Goal: Register for event/course

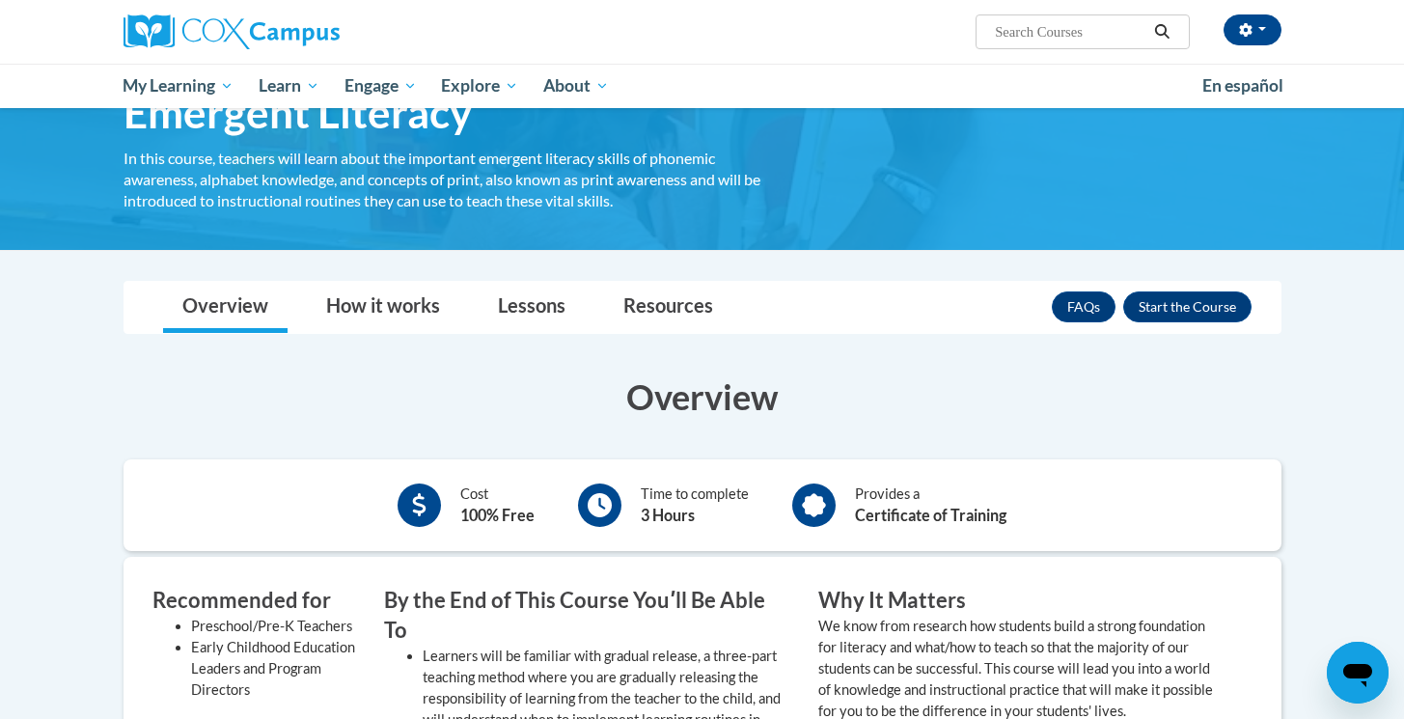
scroll to position [118, 0]
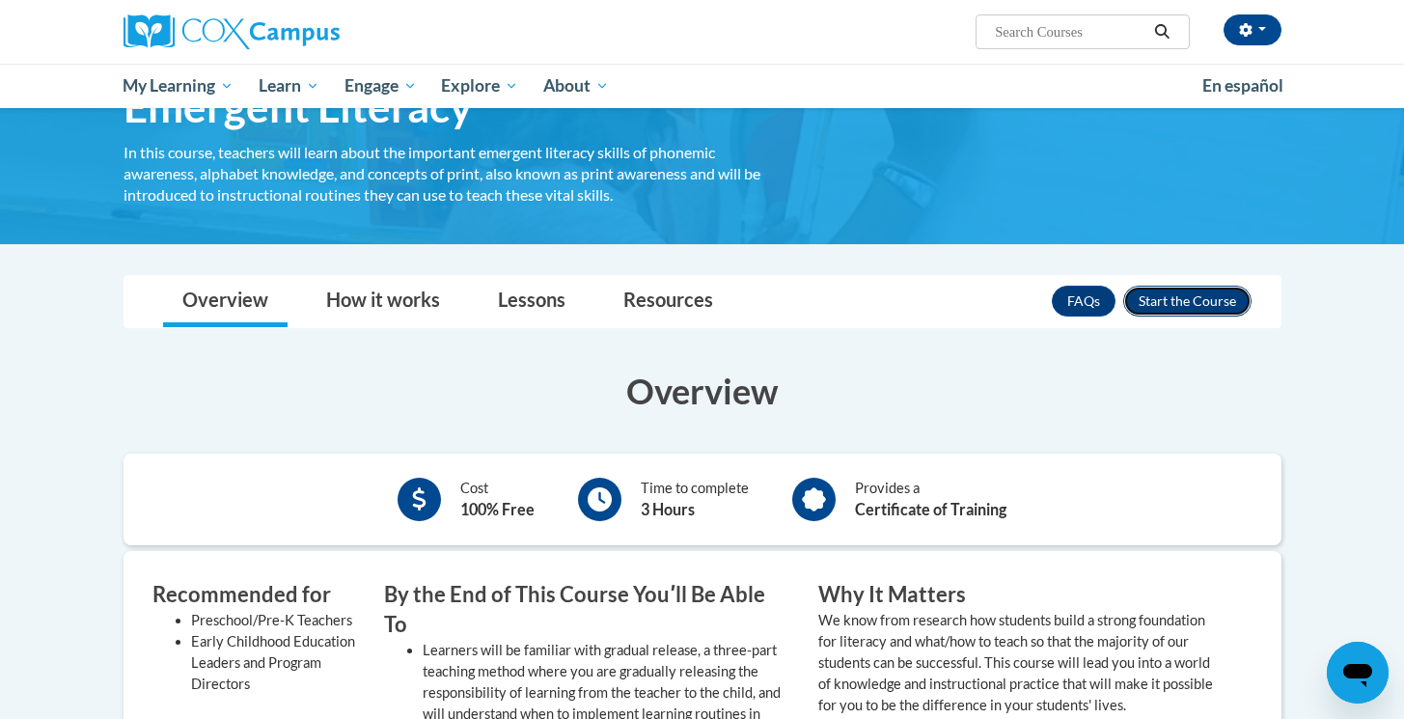
click at [1185, 291] on button "Enroll" at bounding box center [1187, 301] width 128 height 31
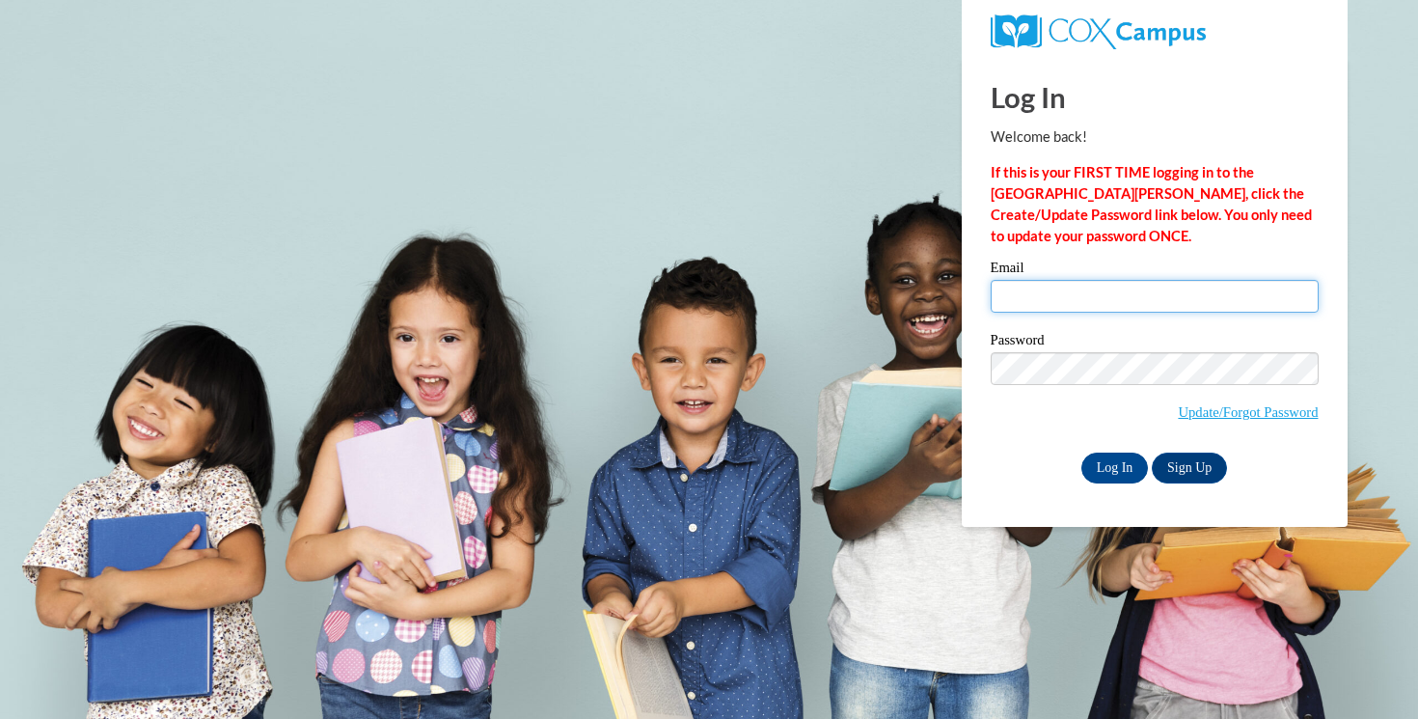
click at [1221, 285] on input "Email" at bounding box center [1155, 296] width 328 height 33
type input "rmmcfarland@yhc.edu"
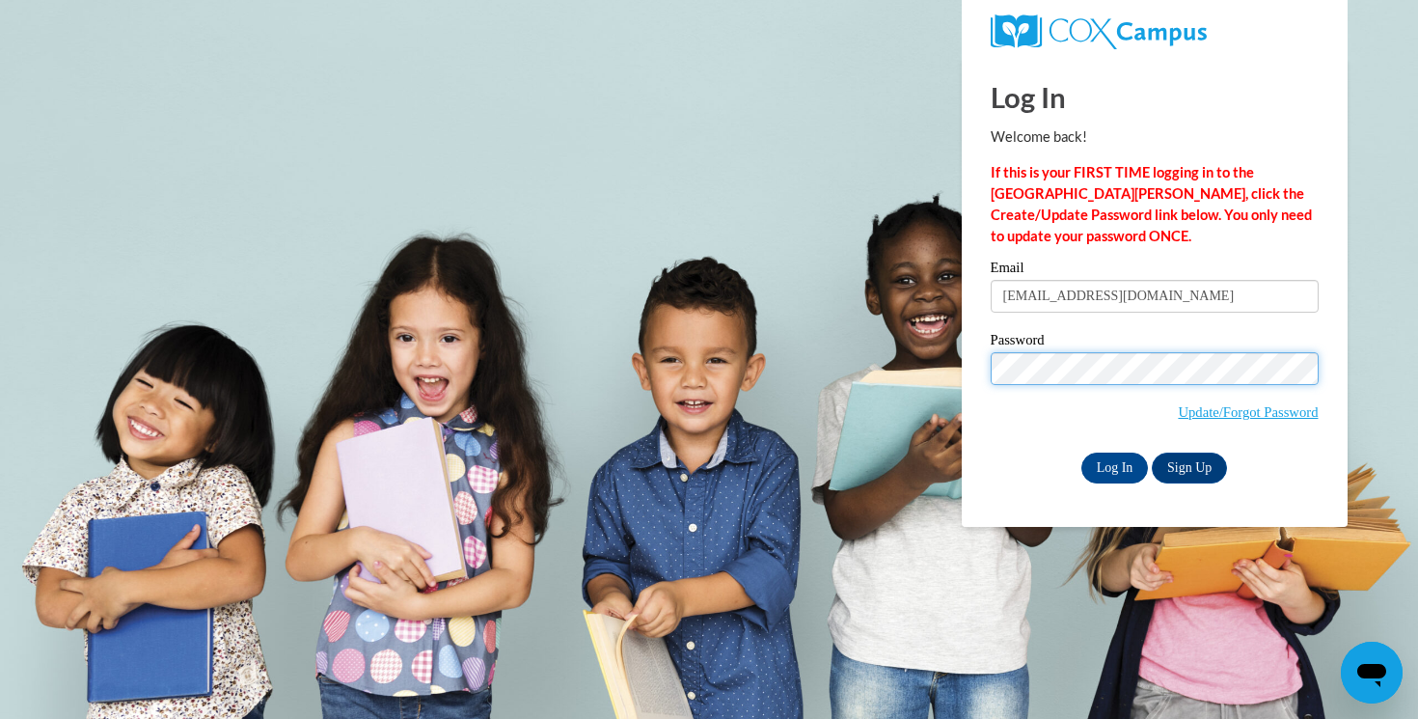
click at [1082, 453] on input "Log In" at bounding box center [1116, 468] width 68 height 31
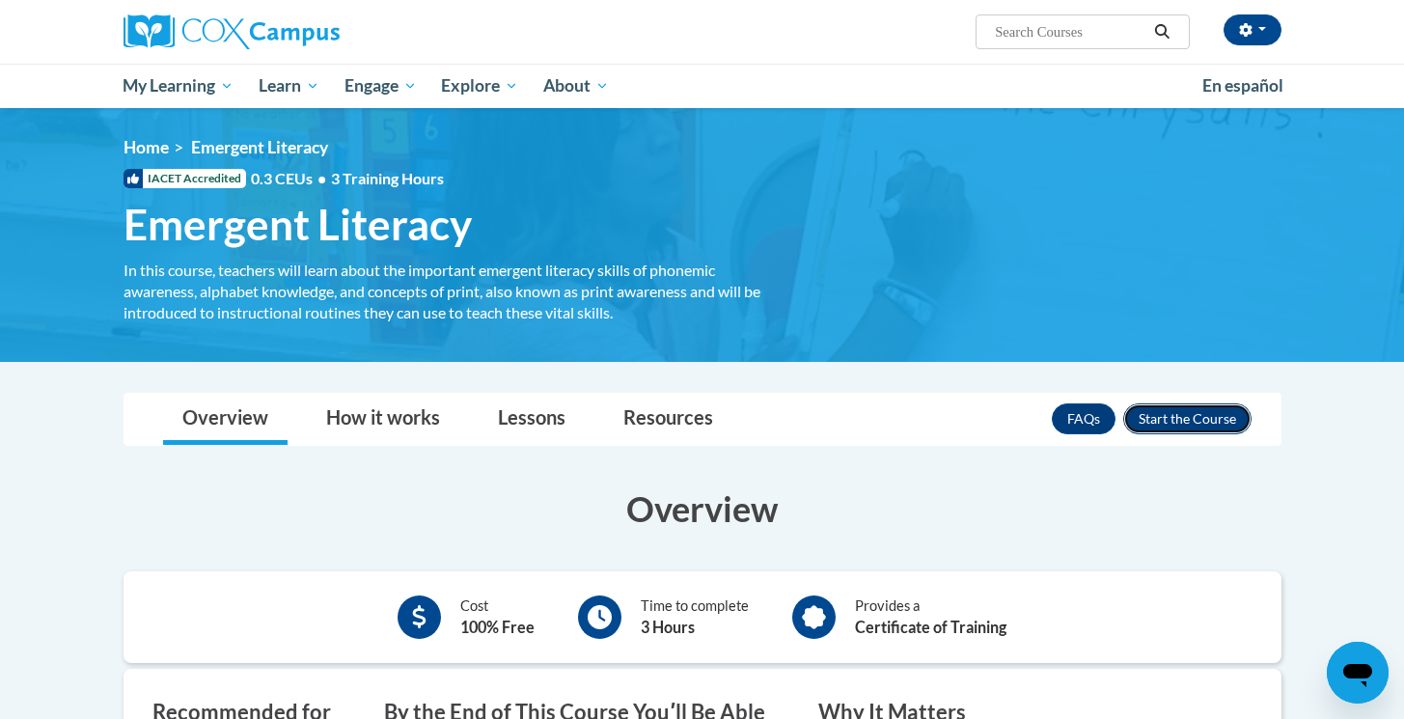
click at [1174, 411] on button "Enroll" at bounding box center [1187, 418] width 128 height 31
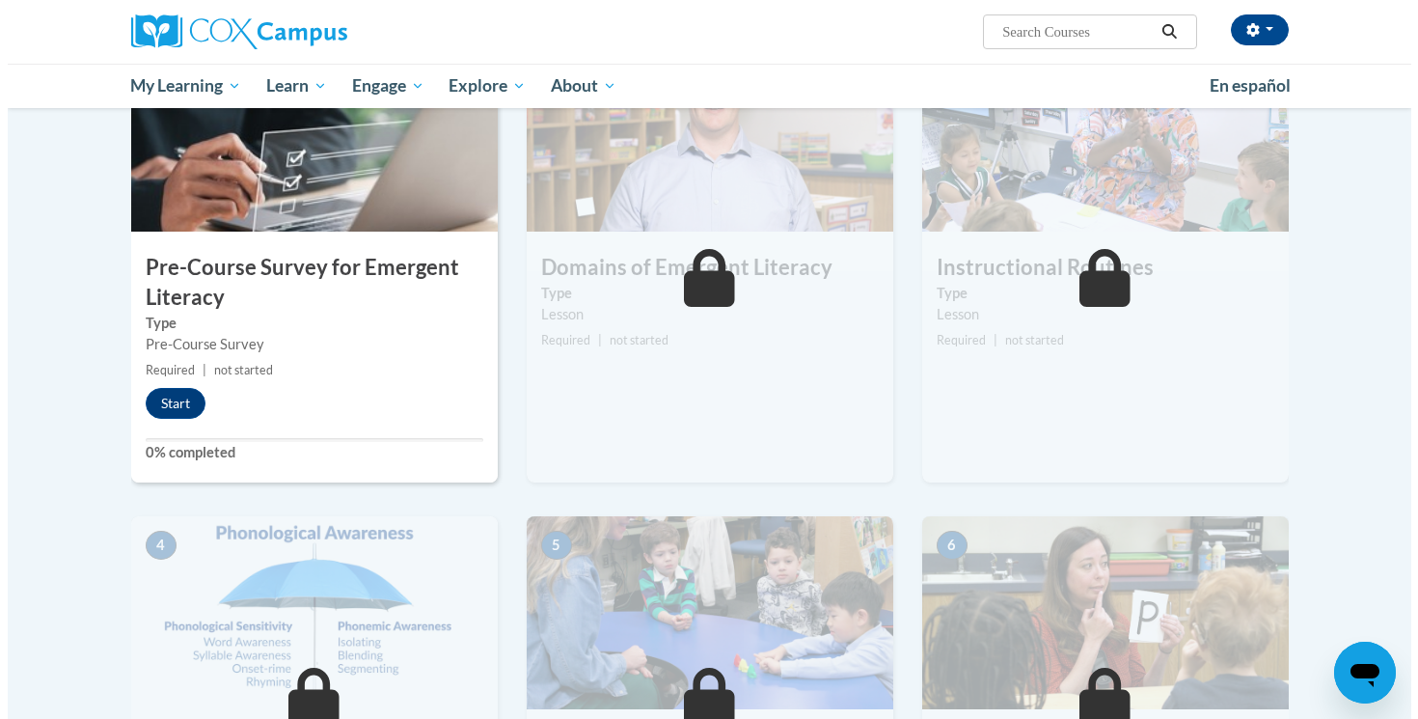
scroll to position [464, 0]
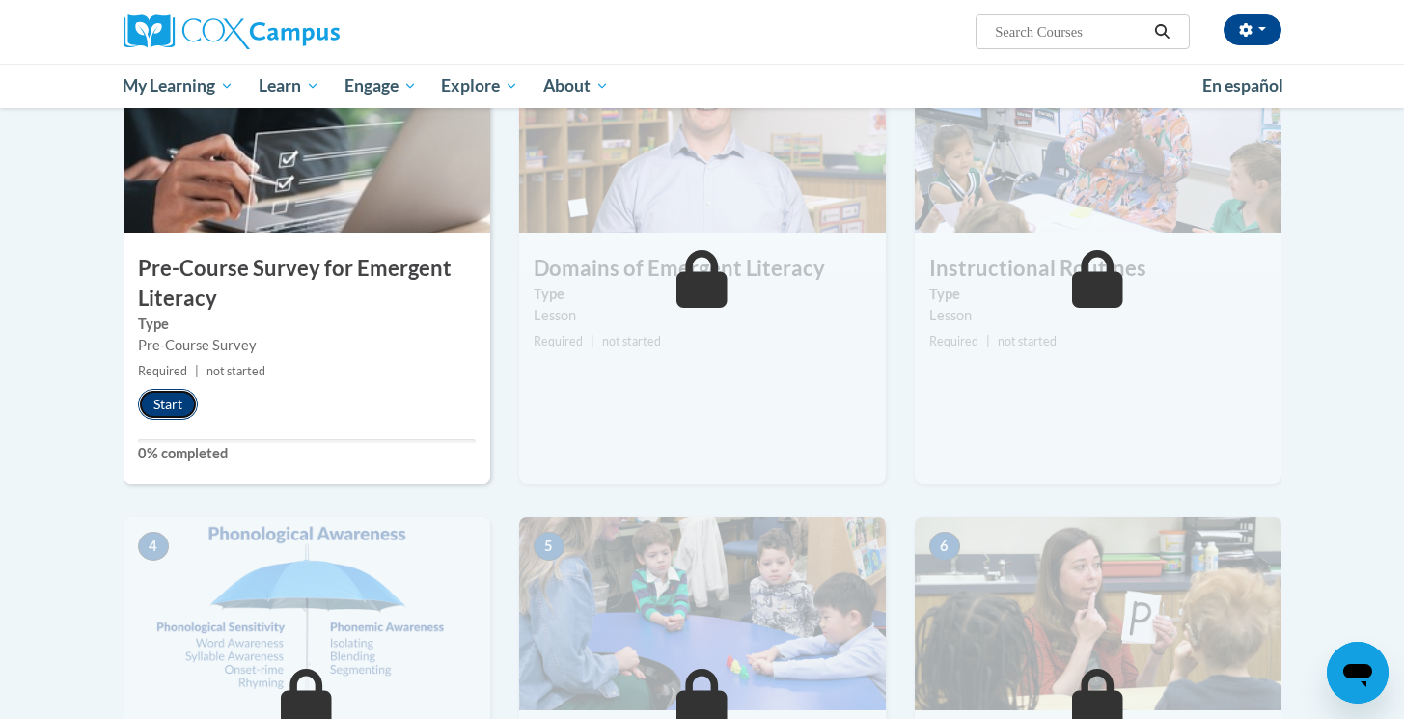
click at [162, 401] on button "Start" at bounding box center [168, 404] width 60 height 31
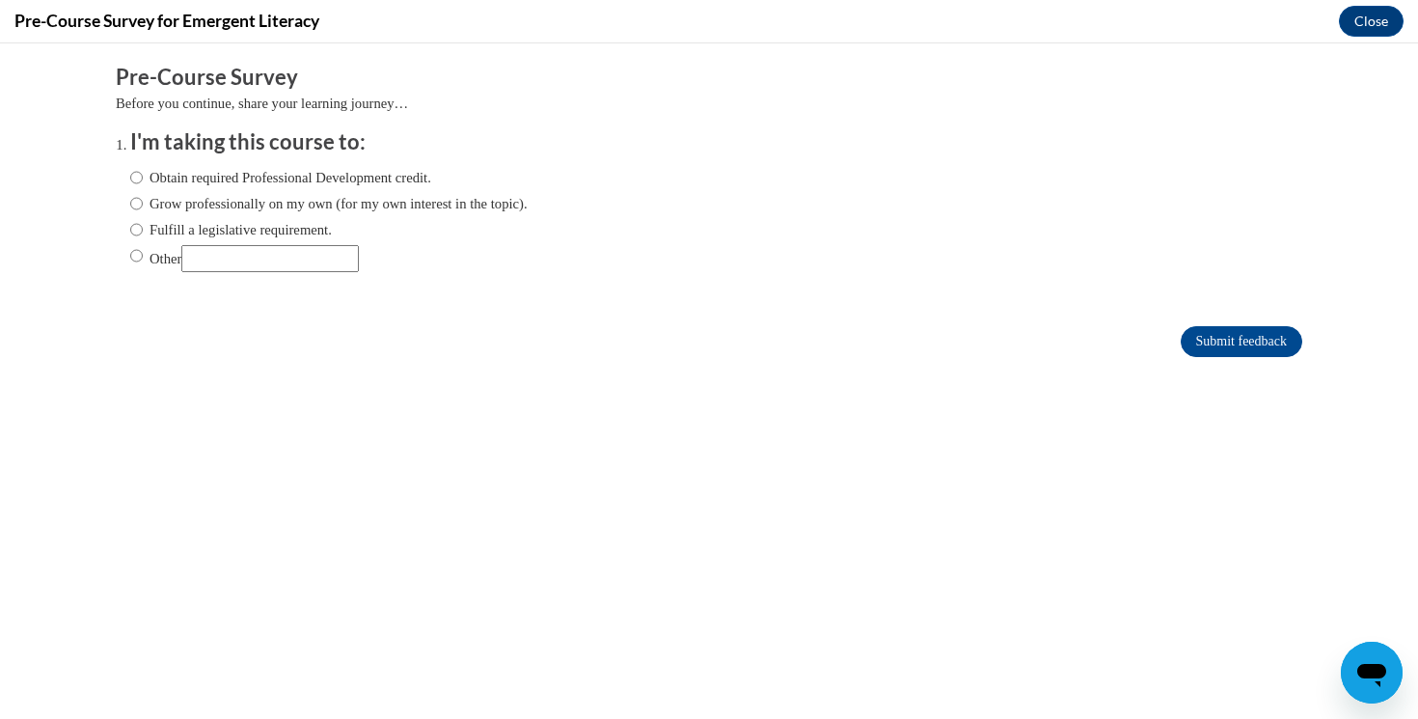
scroll to position [0, 0]
click at [270, 184] on label "Obtain required Professional Development credit." at bounding box center [280, 177] width 301 height 21
click at [143, 184] on input "Obtain required Professional Development credit." at bounding box center [136, 177] width 13 height 21
radio input "true"
click at [1244, 328] on input "Submit feedback" at bounding box center [1242, 341] width 122 height 31
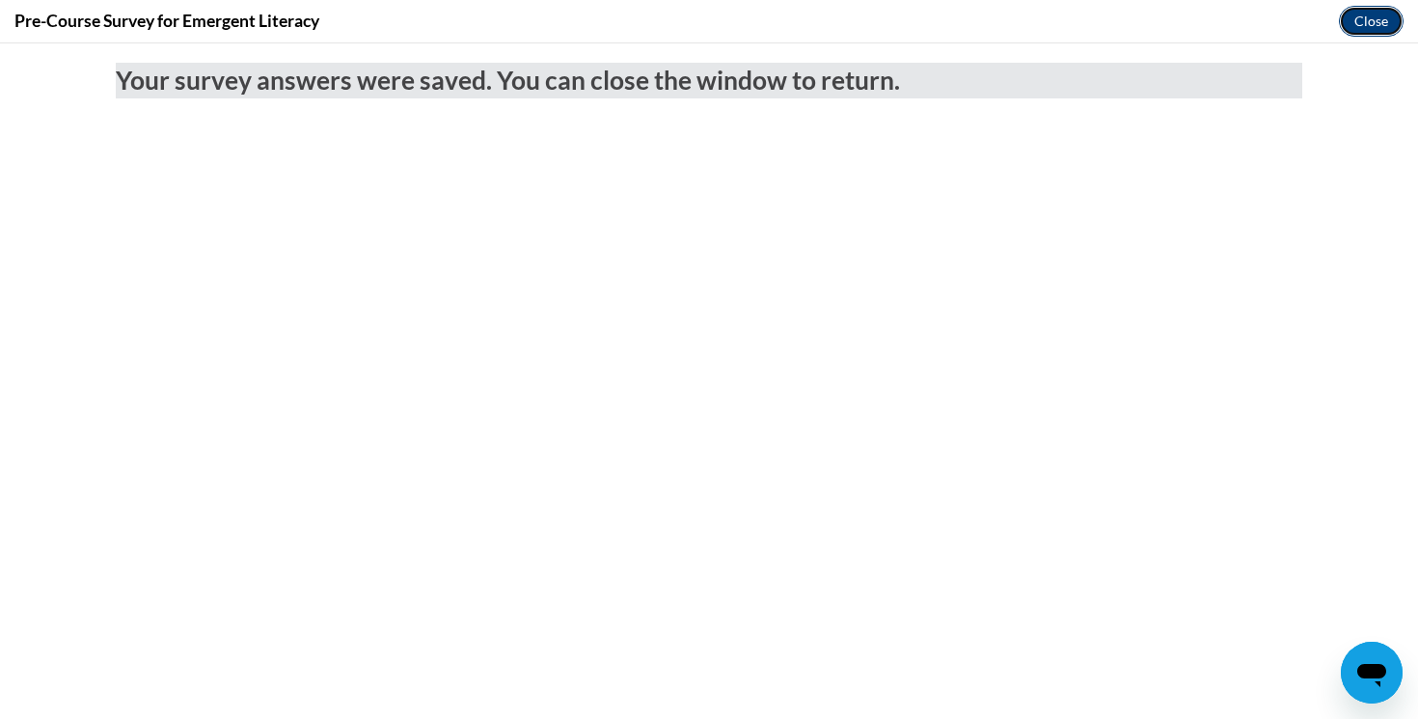
click at [1377, 28] on button "Close" at bounding box center [1371, 21] width 65 height 31
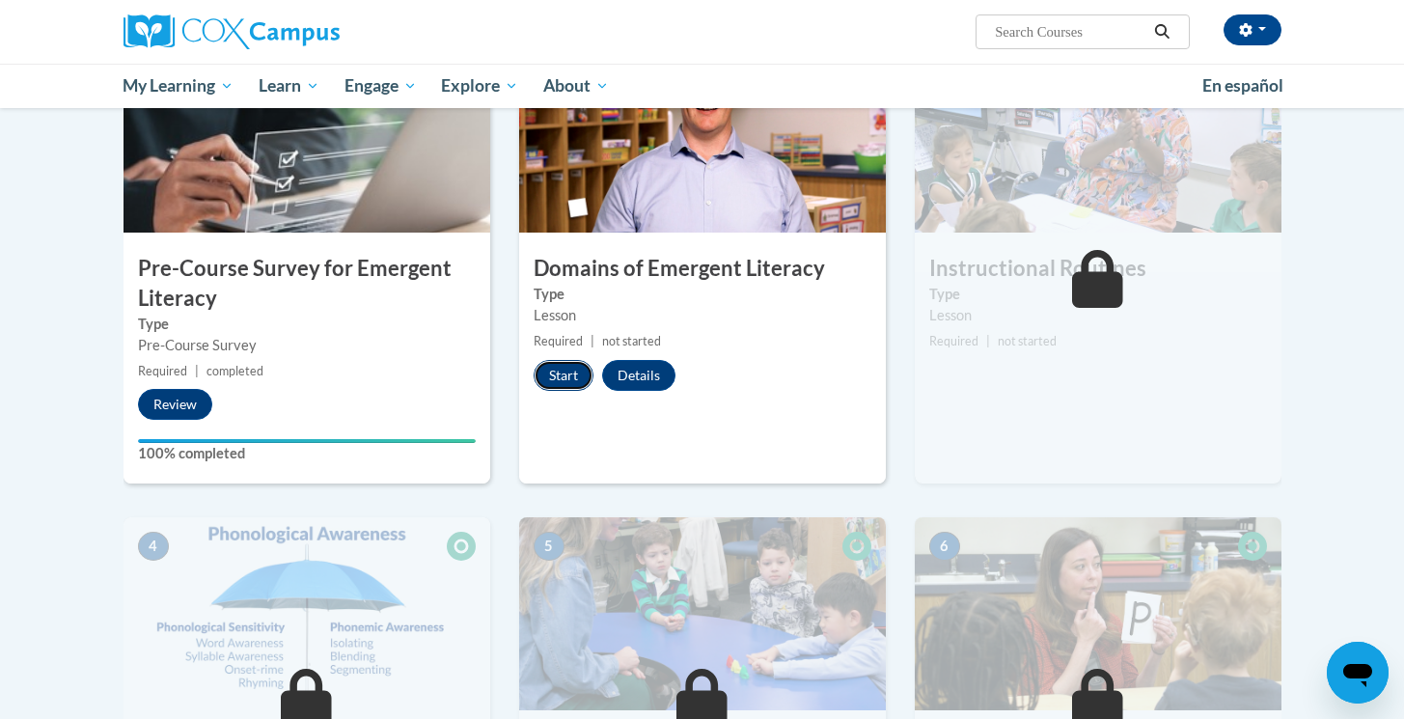
click at [583, 374] on button "Start" at bounding box center [564, 375] width 60 height 31
